Goal: Book appointment/travel/reservation

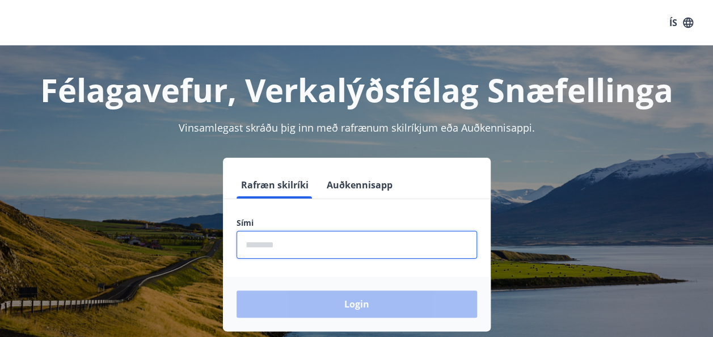
click at [268, 251] on input "phone" at bounding box center [356, 245] width 240 height 28
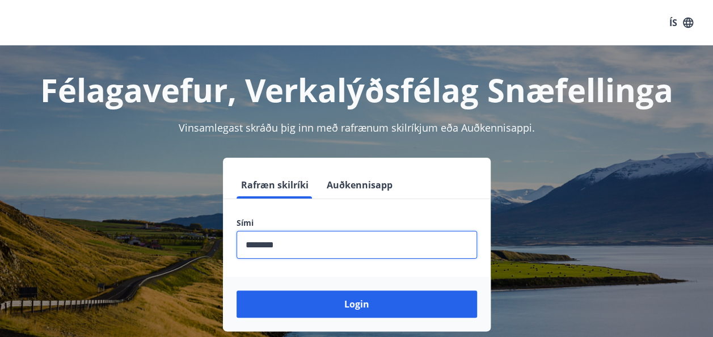
click at [268, 251] on input "phone" at bounding box center [356, 245] width 240 height 28
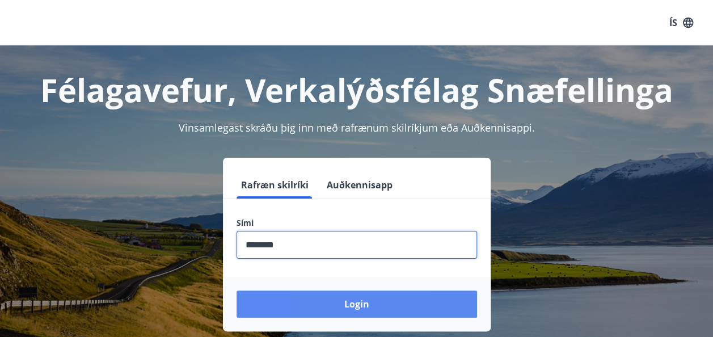
type input "********"
click at [333, 296] on button "Login" at bounding box center [356, 303] width 240 height 27
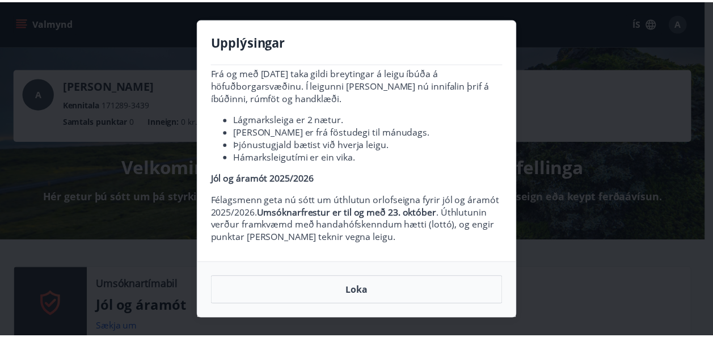
scroll to position [44, 0]
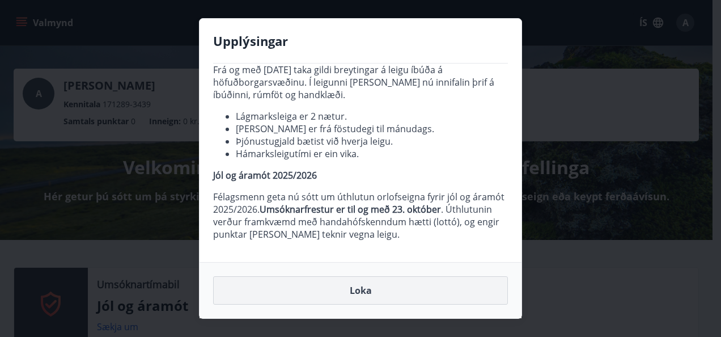
click at [354, 287] on button "Loka" at bounding box center [360, 290] width 295 height 28
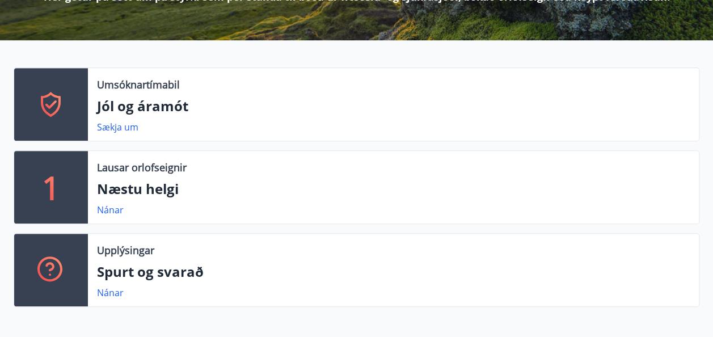
scroll to position [229, 0]
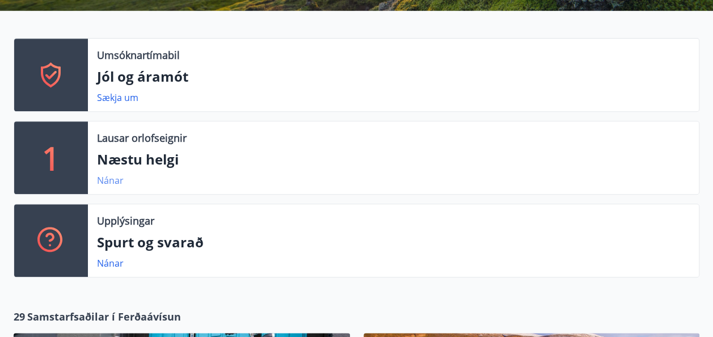
click at [105, 181] on link "Nánar" at bounding box center [110, 180] width 27 height 12
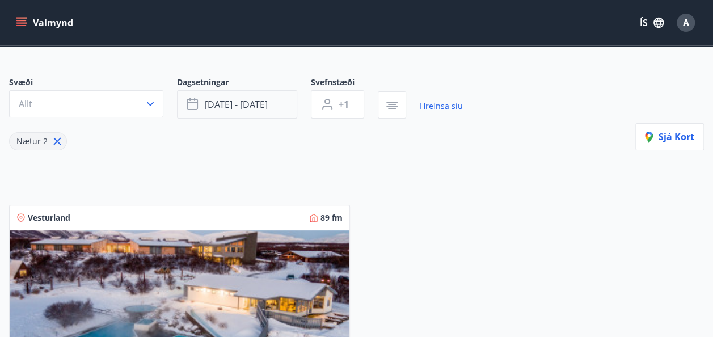
scroll to position [68, 0]
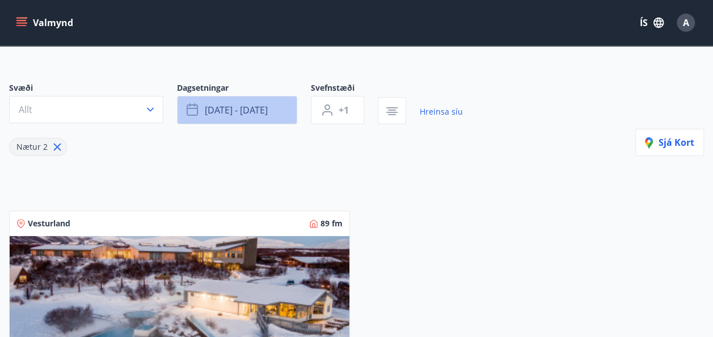
click at [230, 109] on span "[DATE] - [DATE]" at bounding box center [236, 110] width 63 height 12
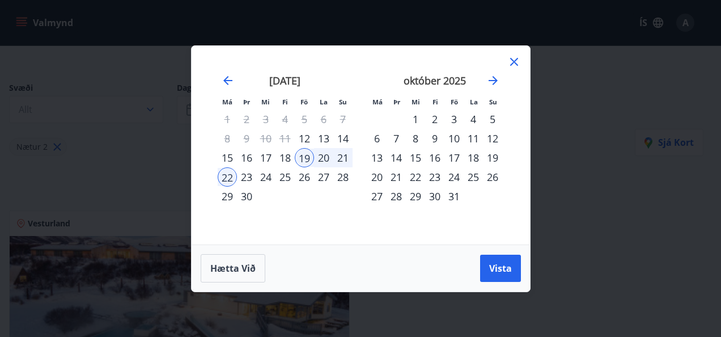
click at [323, 155] on div "20" at bounding box center [323, 157] width 19 height 19
click at [243, 178] on div "23" at bounding box center [246, 176] width 19 height 19
click at [503, 270] on span "Vista" at bounding box center [500, 268] width 23 height 12
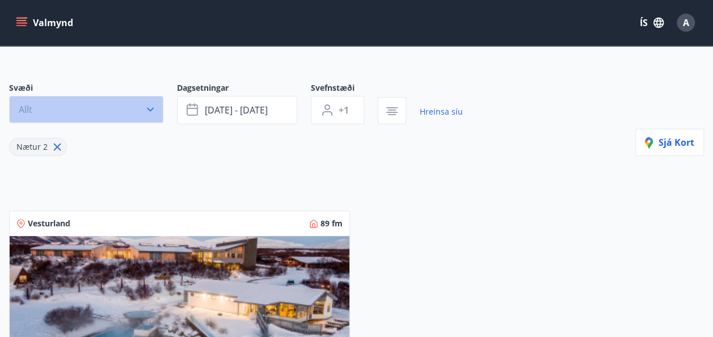
click at [146, 110] on icon "button" at bounding box center [150, 109] width 11 height 11
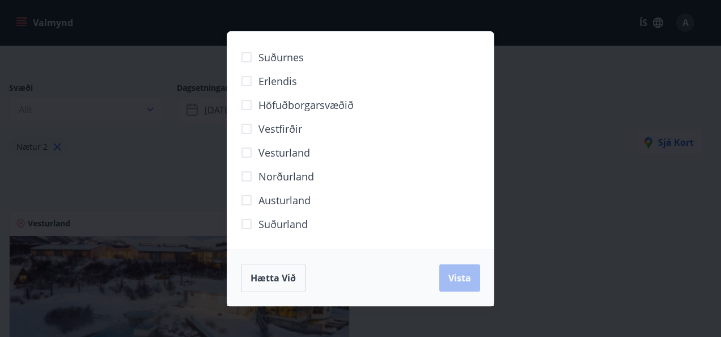
click at [575, 209] on div "Suðurnes Erlendis Höfuðborgarsvæðið Vestfirðir Vesturland Norðurland Austurland…" at bounding box center [360, 168] width 721 height 337
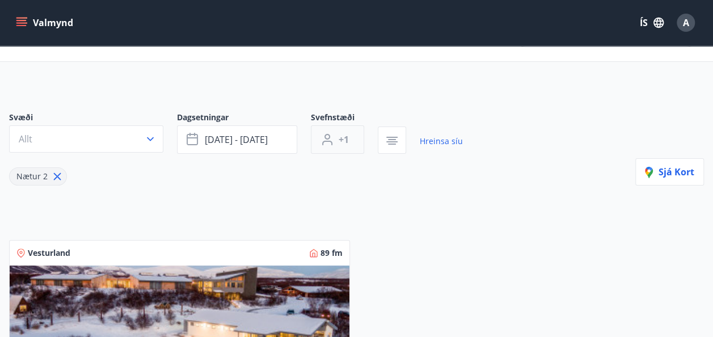
scroll to position [1, 0]
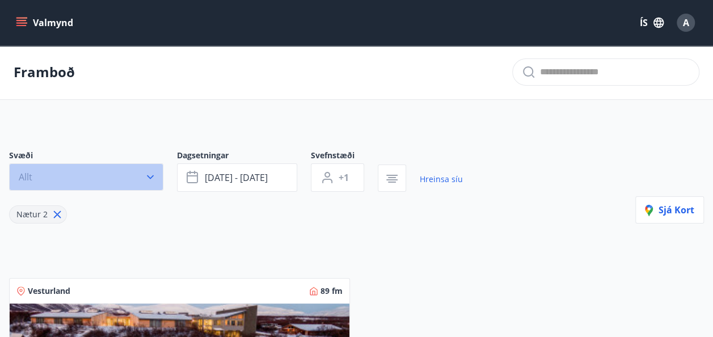
click at [88, 180] on button "Allt" at bounding box center [86, 176] width 154 height 27
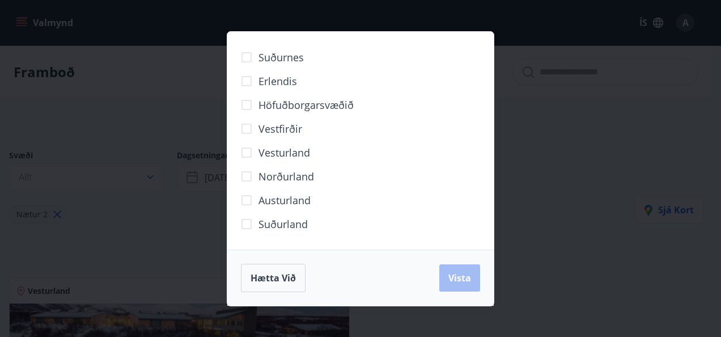
click at [293, 222] on span "Suðurland" at bounding box center [282, 224] width 49 height 15
click at [459, 276] on span "Vista" at bounding box center [459, 278] width 23 height 12
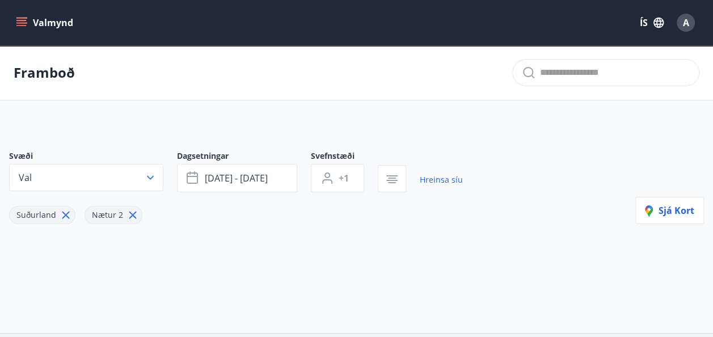
click at [126, 212] on icon at bounding box center [132, 215] width 12 height 12
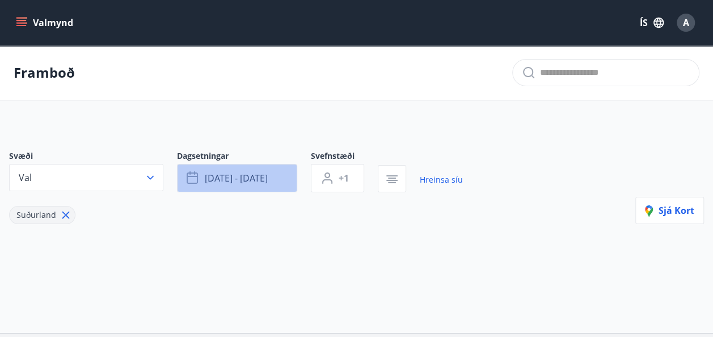
click at [246, 168] on button "sep 20 - sep 23" at bounding box center [237, 178] width 120 height 28
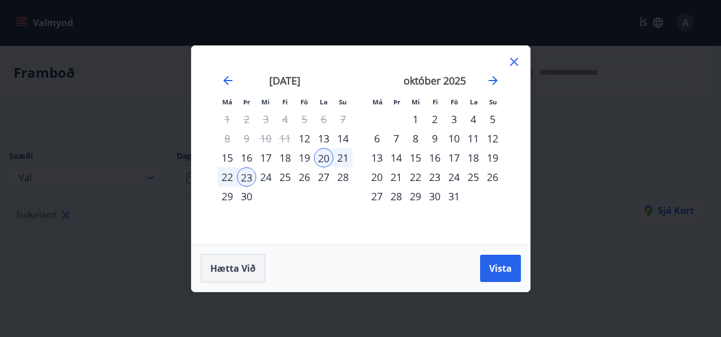
click at [245, 269] on span "Hætta við" at bounding box center [232, 268] width 45 height 12
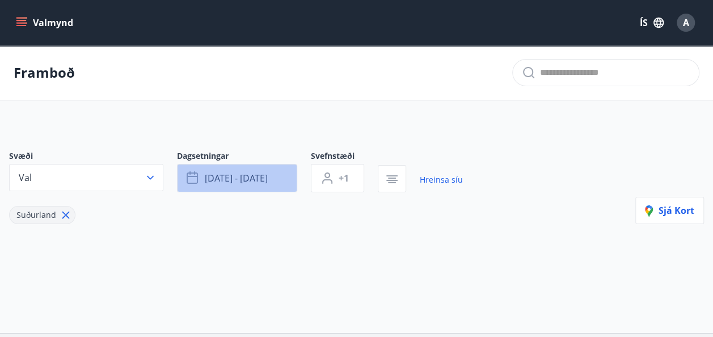
click at [234, 178] on span "sep 20 - sep 23" at bounding box center [236, 178] width 63 height 12
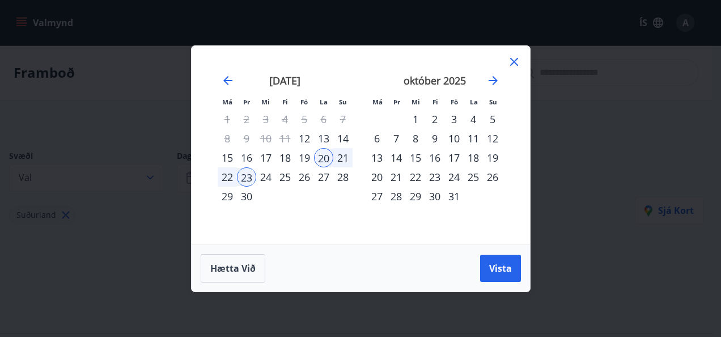
click at [265, 177] on div "24" at bounding box center [265, 176] width 19 height 19
click at [228, 177] on div "22" at bounding box center [227, 176] width 19 height 19
click at [261, 175] on div "24" at bounding box center [265, 176] width 19 height 19
click at [491, 260] on button "Vista" at bounding box center [500, 268] width 41 height 27
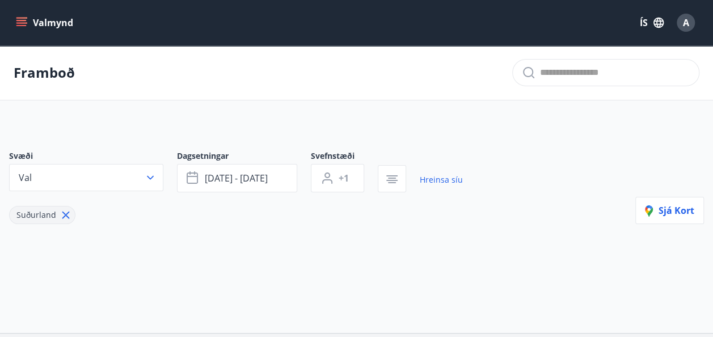
scroll to position [90, 0]
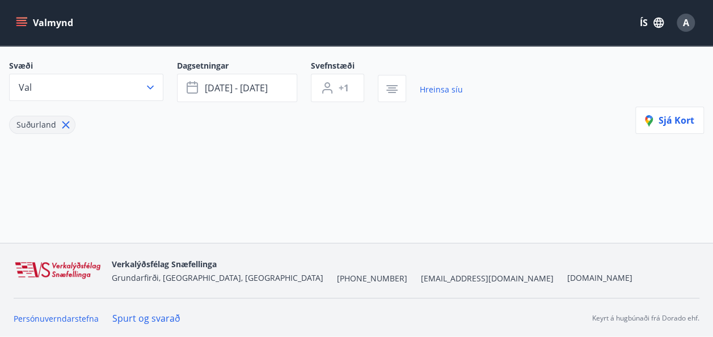
click at [60, 126] on icon at bounding box center [66, 124] width 12 height 12
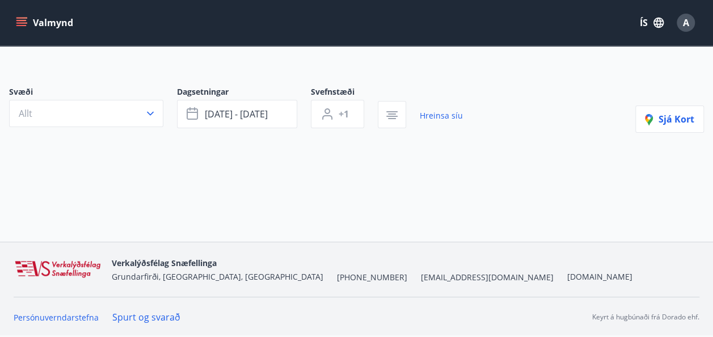
scroll to position [63, 0]
click at [74, 112] on button "Allt" at bounding box center [86, 114] width 154 height 27
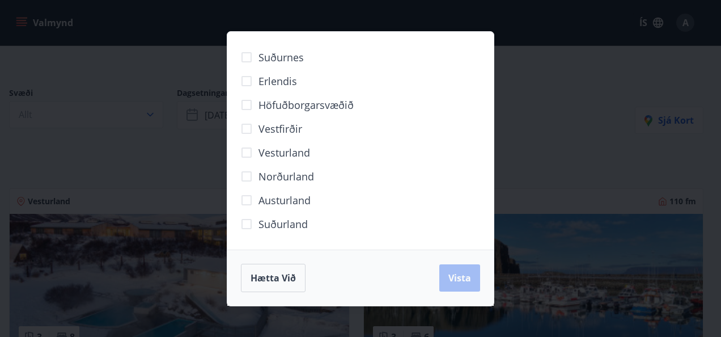
click at [276, 203] on span "Austurland" at bounding box center [284, 200] width 52 height 15
click at [447, 263] on div "Hætta við Vista" at bounding box center [360, 277] width 266 height 56
click at [456, 279] on span "Vista" at bounding box center [459, 278] width 23 height 12
